Goal: Entertainment & Leisure: Consume media (video, audio)

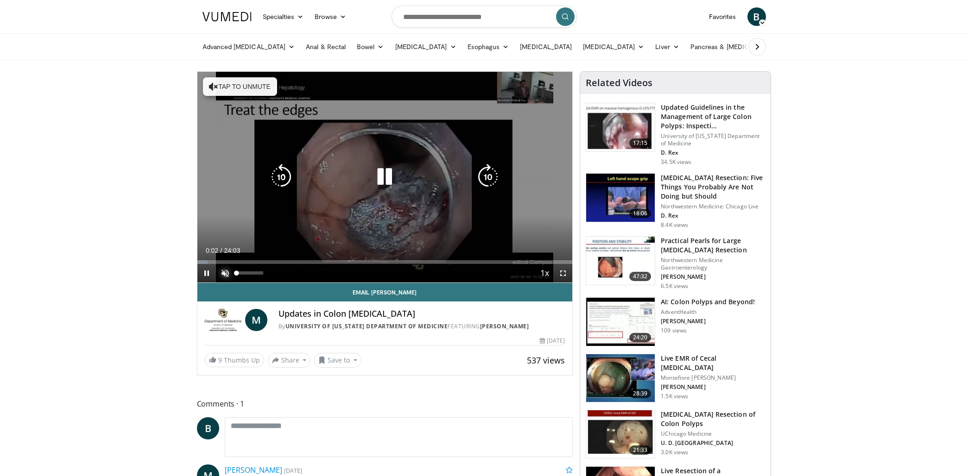
click at [226, 274] on span "Video Player" at bounding box center [225, 273] width 19 height 19
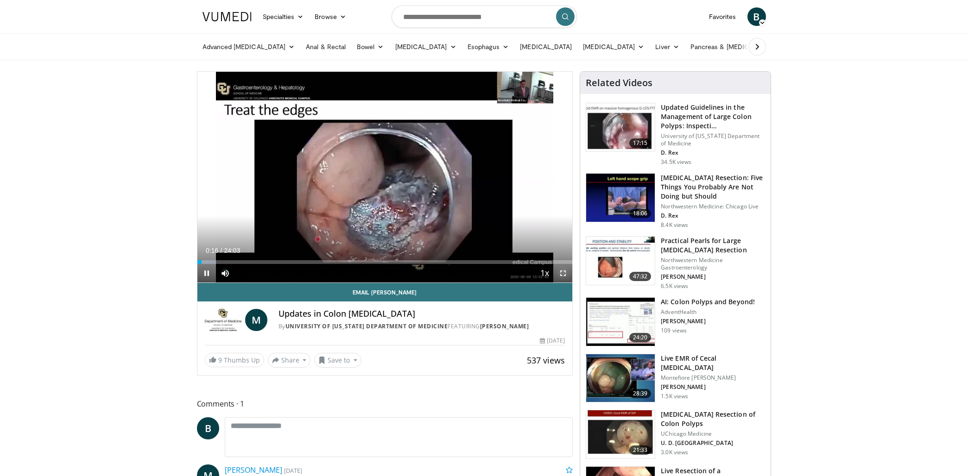
click at [562, 273] on span "Video Player" at bounding box center [563, 273] width 19 height 19
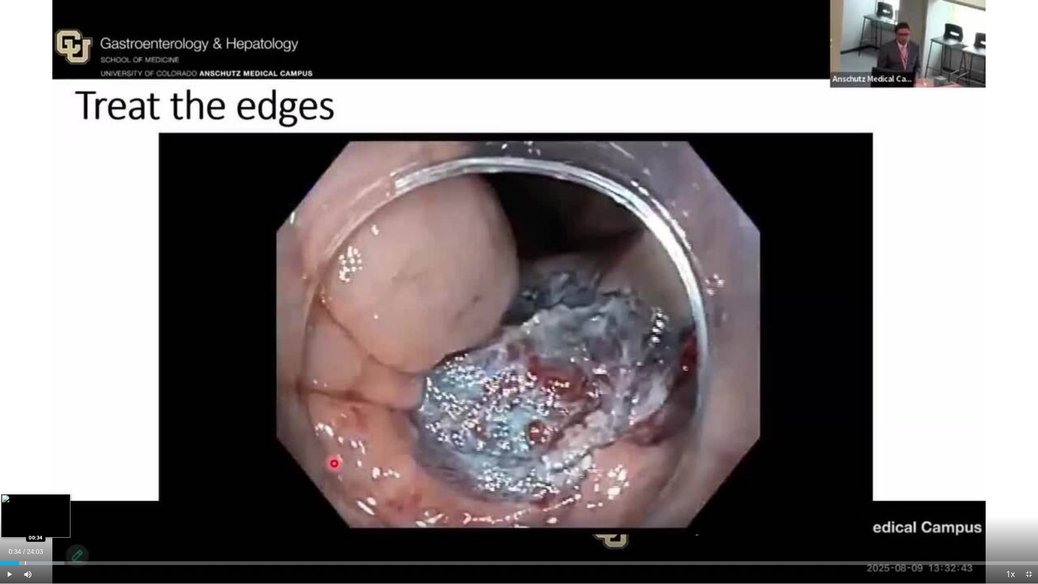
click at [25, 476] on div "Progress Bar" at bounding box center [25, 563] width 1 height 4
click at [32, 476] on div "Progress Bar" at bounding box center [32, 563] width 1 height 4
click at [43, 476] on div "Progress Bar" at bounding box center [43, 563] width 1 height 4
click at [53, 476] on div "Progress Bar" at bounding box center [53, 563] width 1 height 4
drag, startPoint x: 61, startPoint y: 562, endPoint x: 69, endPoint y: 562, distance: 7.9
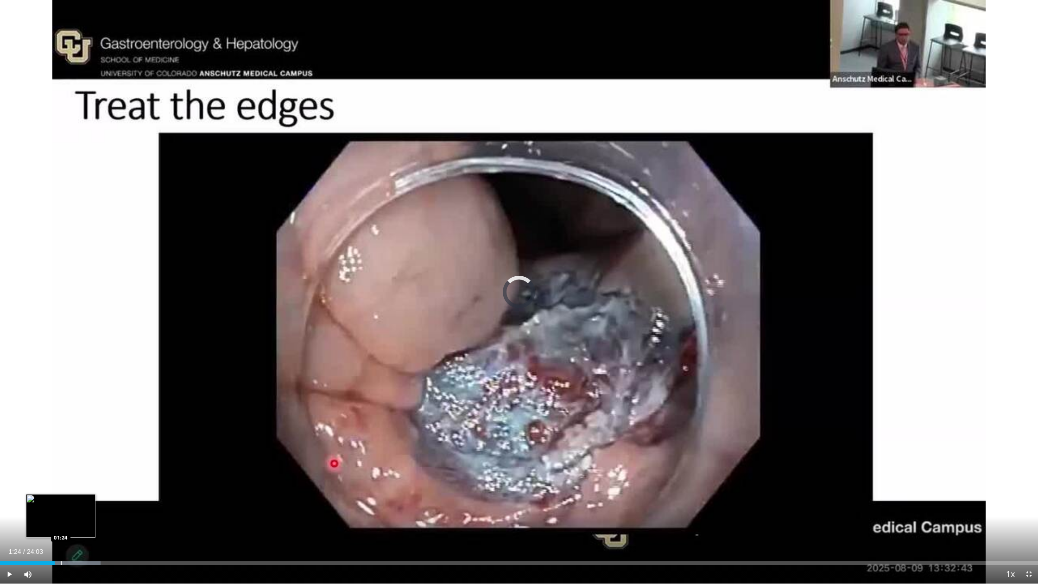
click at [61, 476] on div "Progress Bar" at bounding box center [61, 563] width 1 height 4
click at [74, 476] on div "Progress Bar" at bounding box center [74, 563] width 1 height 4
click at [90, 476] on div "Progress Bar" at bounding box center [90, 563] width 1 height 4
click at [106, 476] on div "Progress Bar" at bounding box center [106, 563] width 1 height 4
click at [154, 476] on div "Loaded : 18.68% 03:22 03:34" at bounding box center [519, 563] width 1038 height 4
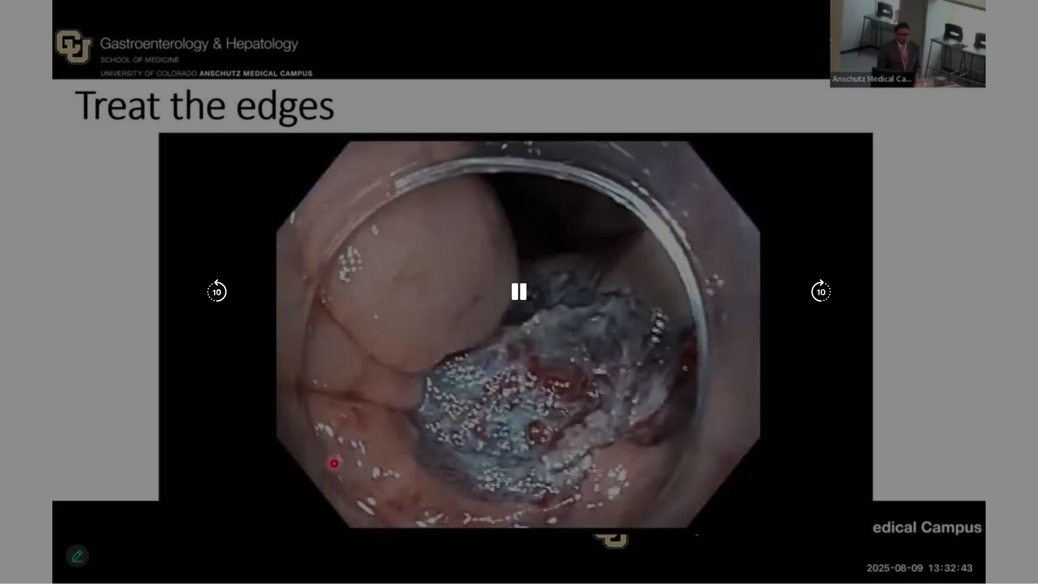
click at [169, 476] on video-js "**********" at bounding box center [519, 292] width 1038 height 584
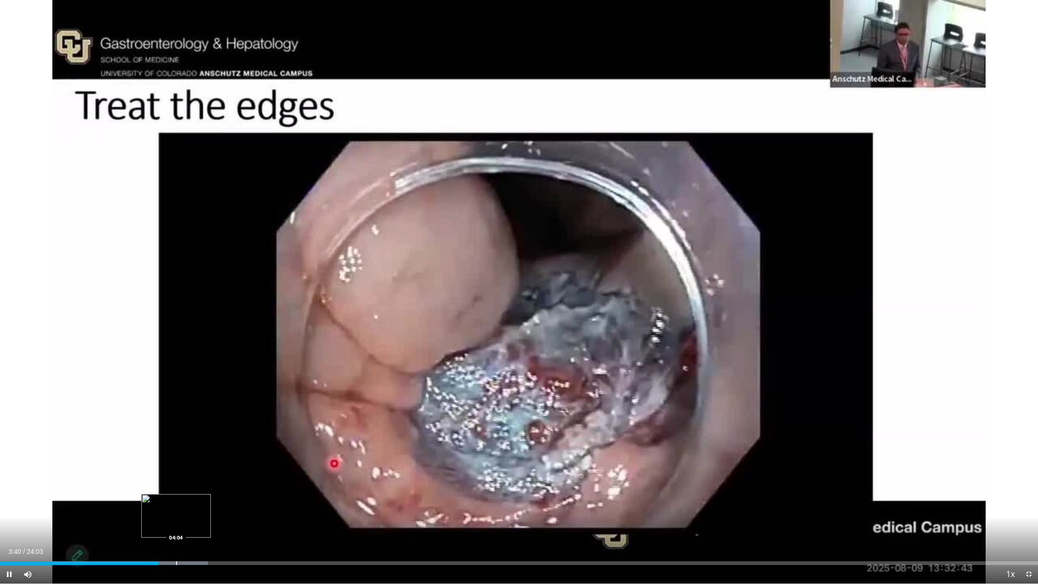
drag, startPoint x: 176, startPoint y: 564, endPoint x: 181, endPoint y: 564, distance: 5.1
click at [176, 476] on div "Progress Bar" at bounding box center [176, 563] width 1 height 4
drag, startPoint x: 189, startPoint y: 563, endPoint x: 195, endPoint y: 562, distance: 5.7
click at [189, 476] on div "Progress Bar" at bounding box center [189, 563] width 1 height 4
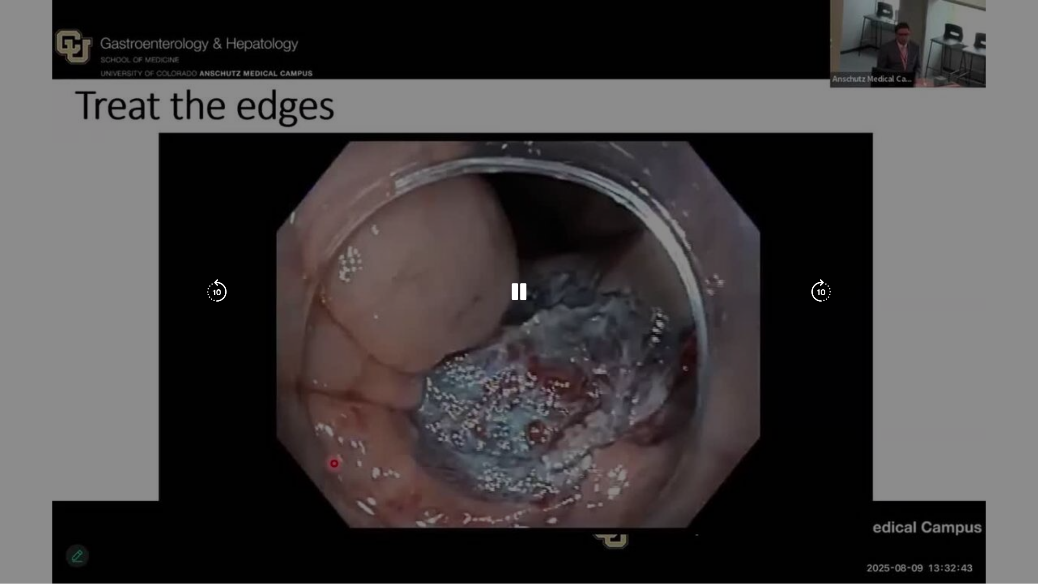
drag, startPoint x: 211, startPoint y: 562, endPoint x: 218, endPoint y: 562, distance: 6.9
click at [211, 476] on video-js "**********" at bounding box center [519, 292] width 1038 height 584
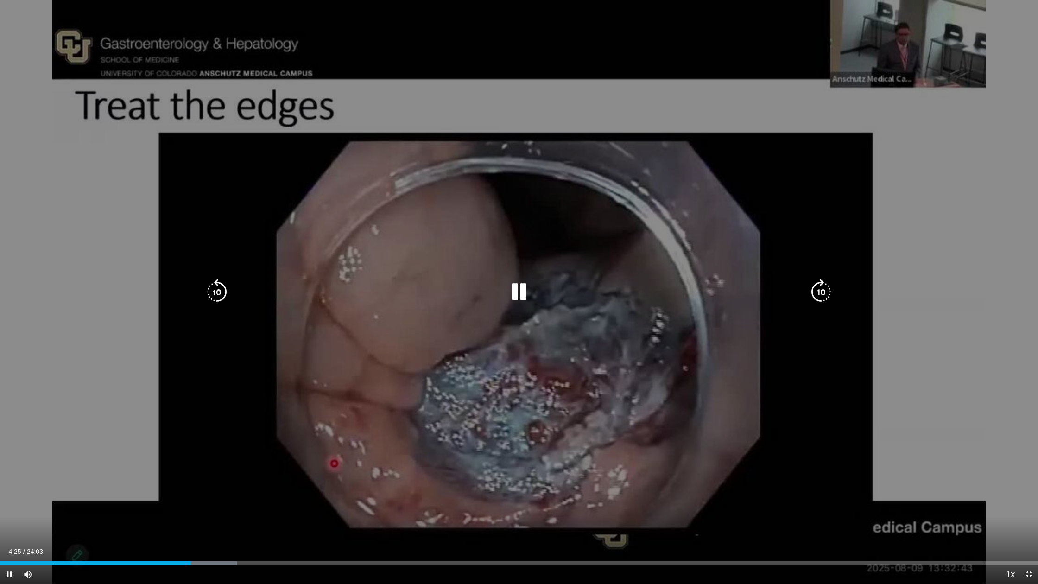
click at [220, 476] on div "Current Time 4:25 / Duration 24:03 Pause Skip Backward Skip Forward Mute 26% Lo…" at bounding box center [519, 574] width 1038 height 19
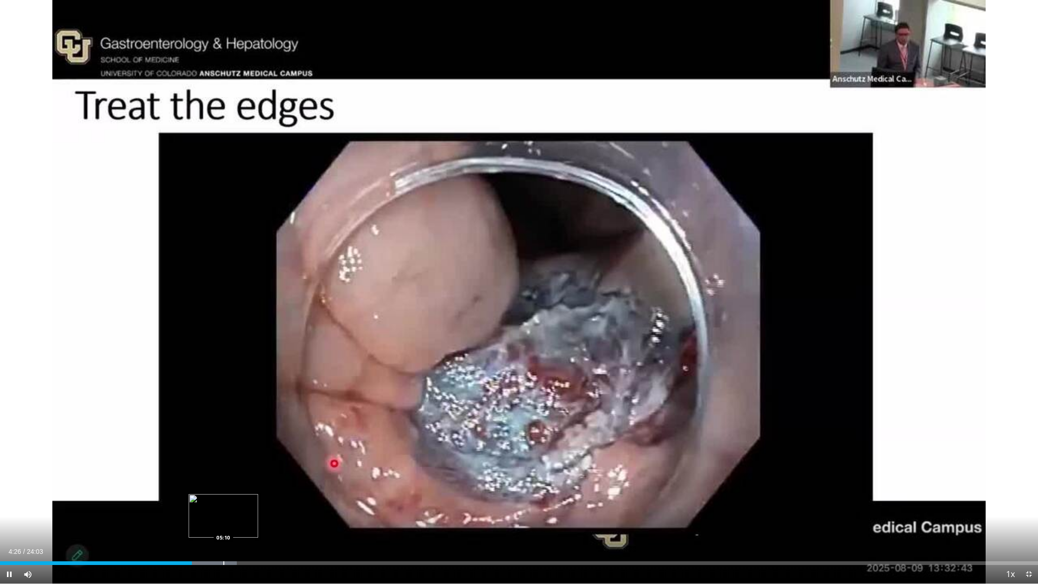
click at [223, 476] on div "Progress Bar" at bounding box center [223, 563] width 1 height 4
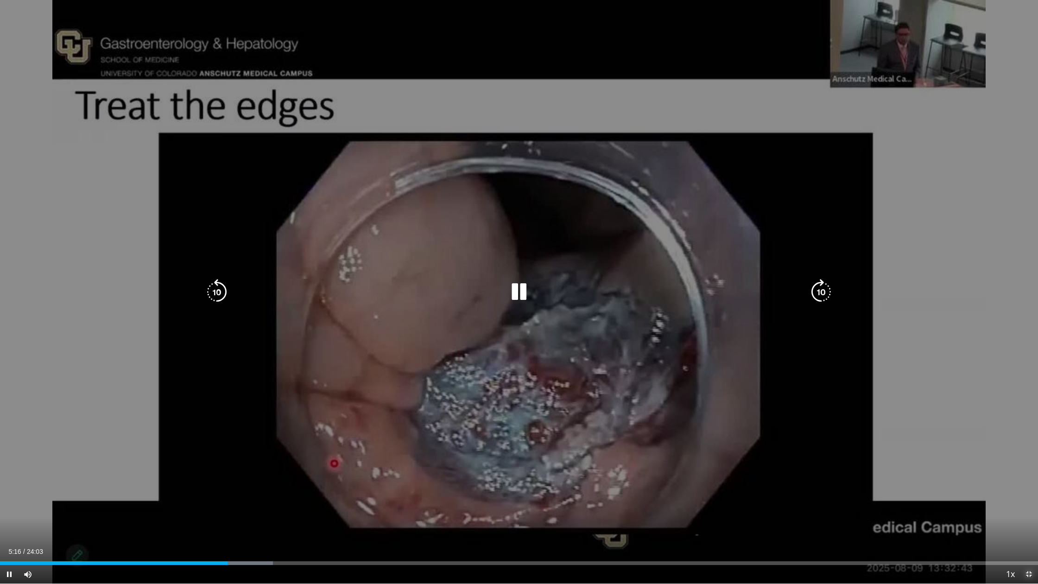
click at [967, 476] on span "Video Player" at bounding box center [1028, 574] width 19 height 19
